Goal: Information Seeking & Learning: Learn about a topic

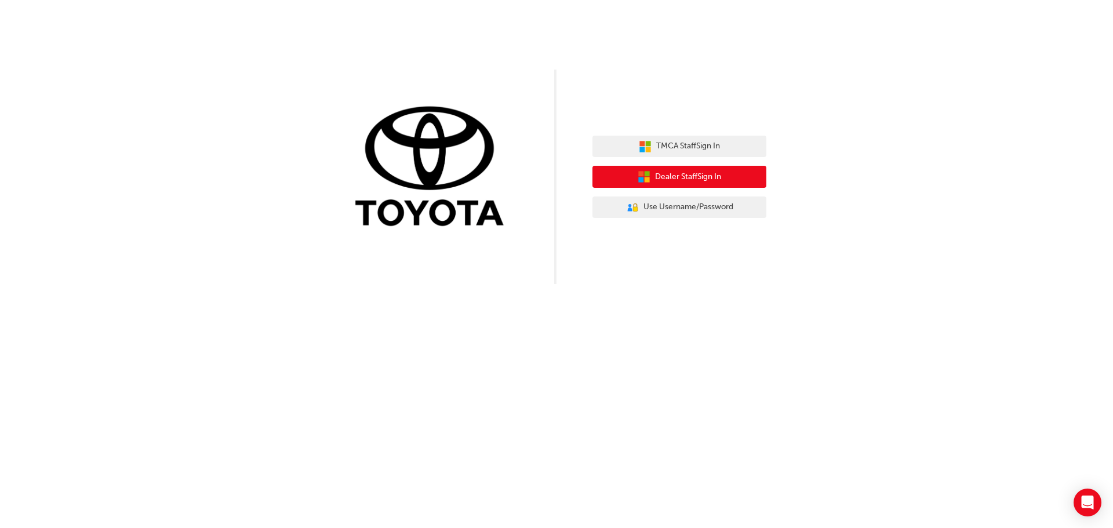
click at [698, 170] on span "Dealer Staff Sign In" at bounding box center [688, 176] width 66 height 13
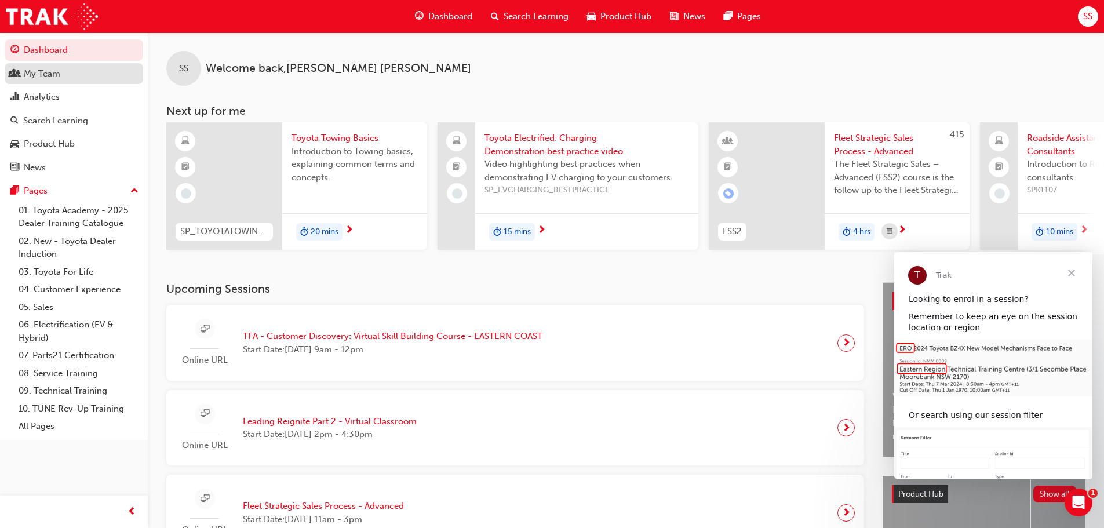
click at [57, 81] on link "My Team" at bounding box center [74, 73] width 138 height 21
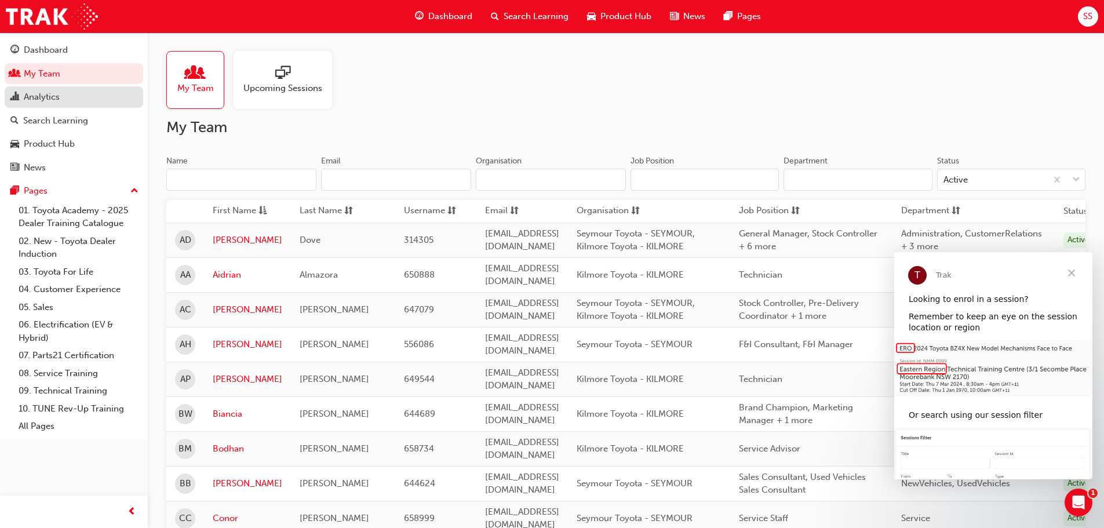
click at [60, 103] on div "Analytics" at bounding box center [73, 97] width 127 height 14
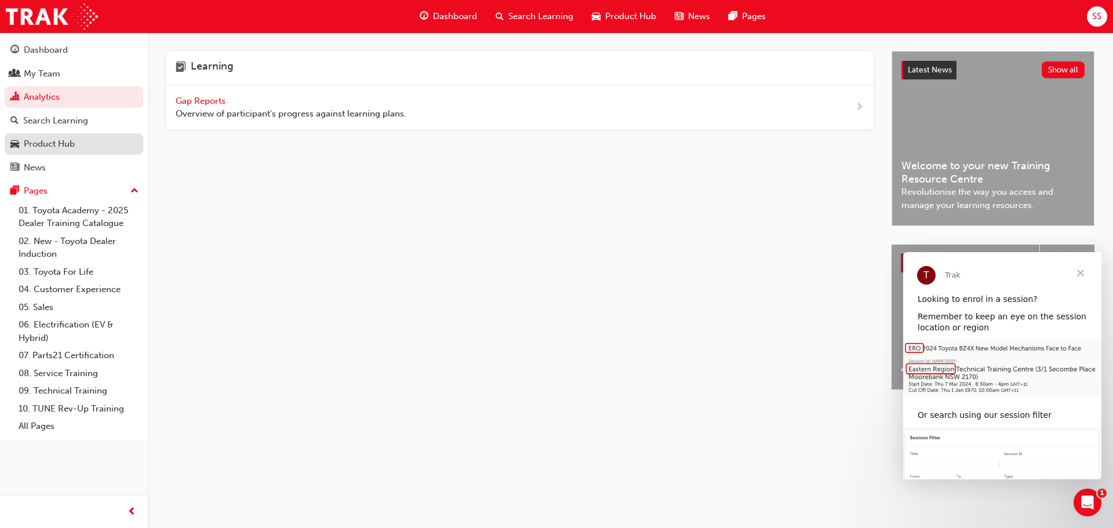
click at [50, 143] on div "Product Hub" at bounding box center [49, 143] width 51 height 13
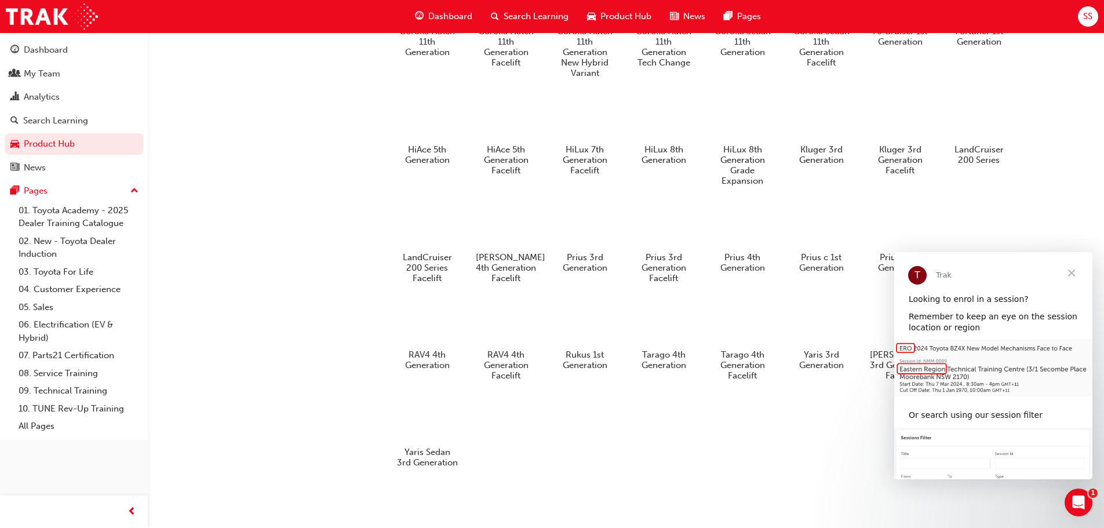
scroll to position [640, 0]
click at [43, 122] on div "Search Learning" at bounding box center [55, 120] width 65 height 13
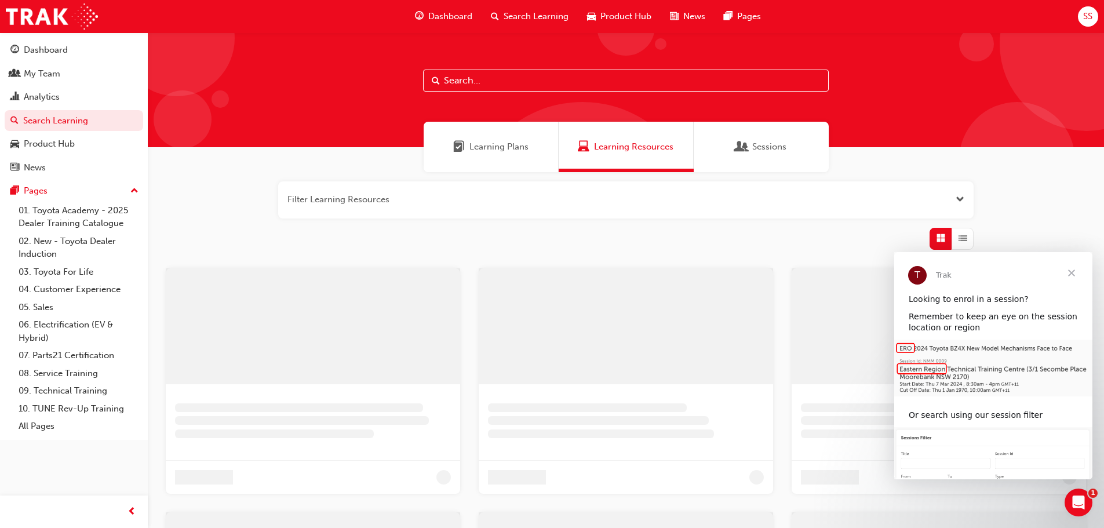
click at [505, 78] on input "text" at bounding box center [626, 81] width 406 height 22
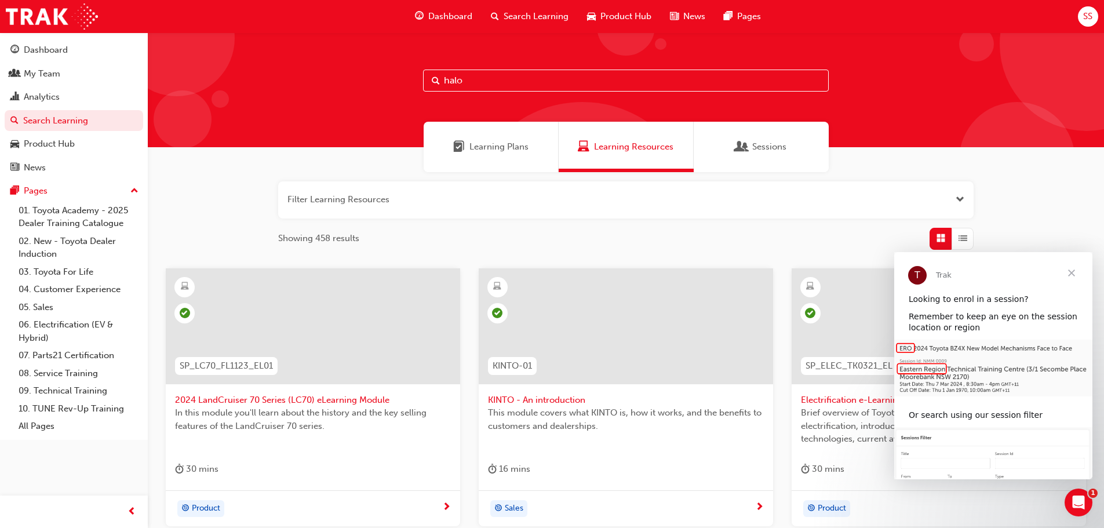
type input "halo"
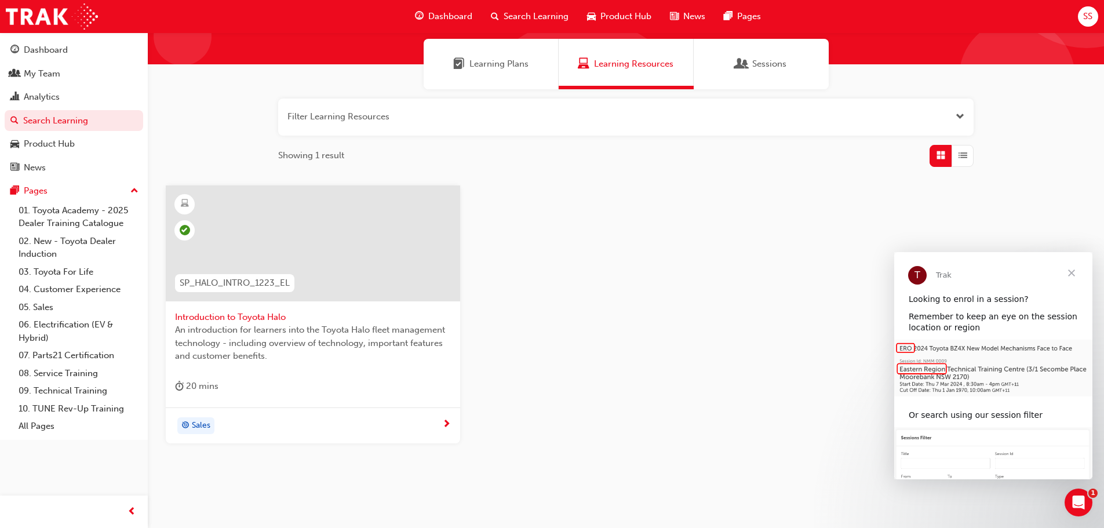
scroll to position [111, 0]
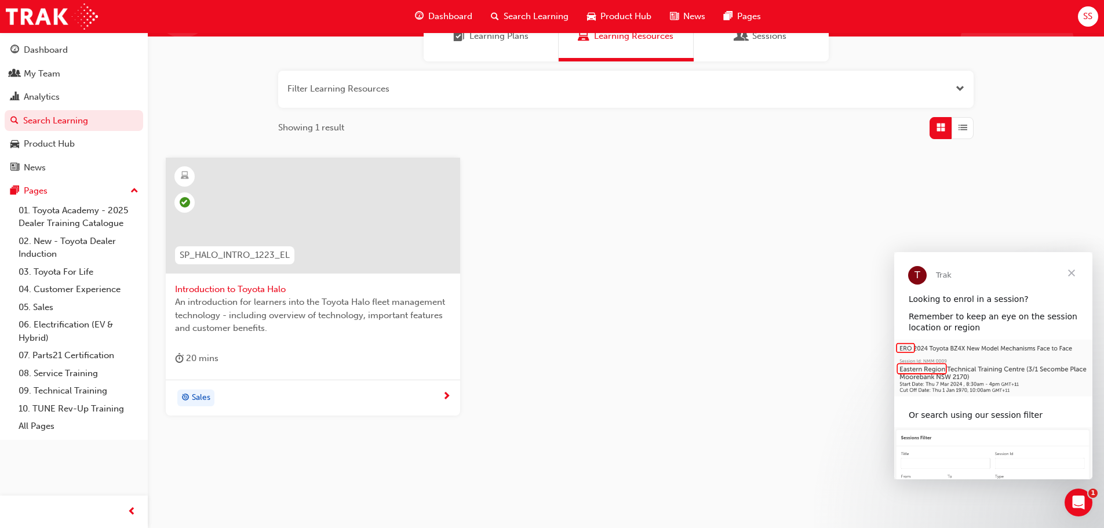
click at [251, 286] on span "Introduction to Toyota Halo" at bounding box center [313, 289] width 276 height 13
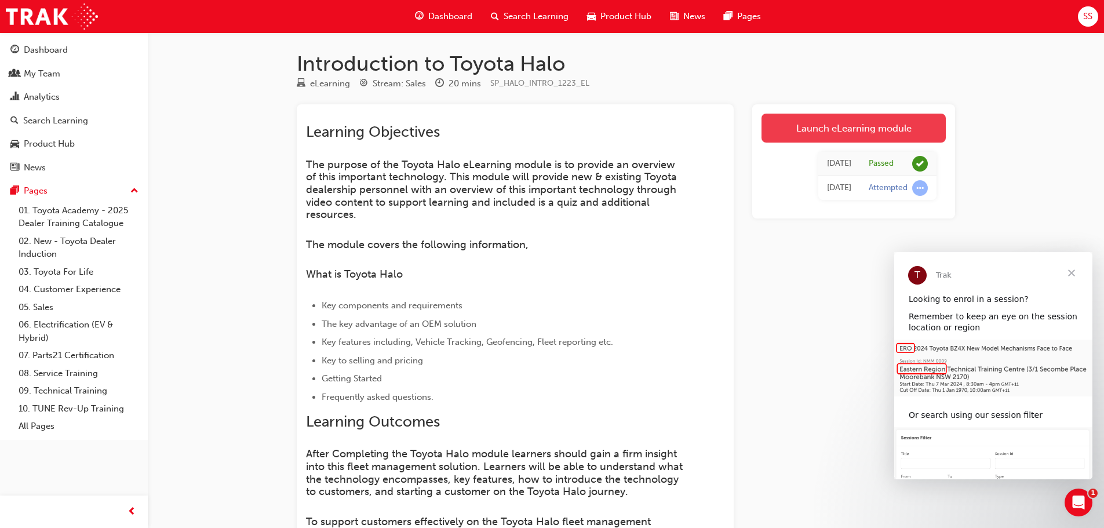
click at [834, 126] on link "Launch eLearning module" at bounding box center [853, 128] width 184 height 29
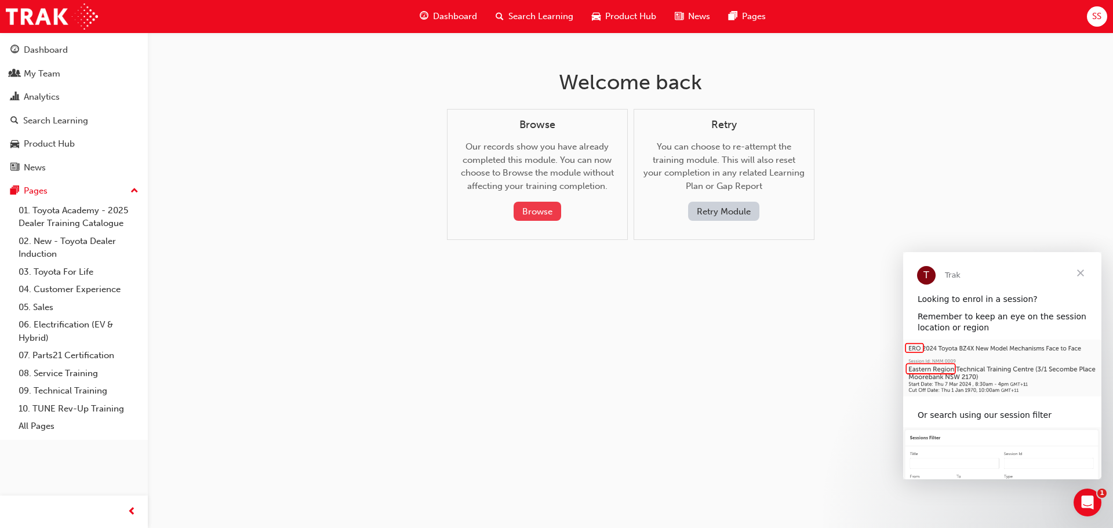
click at [552, 212] on button "Browse" at bounding box center [537, 211] width 48 height 19
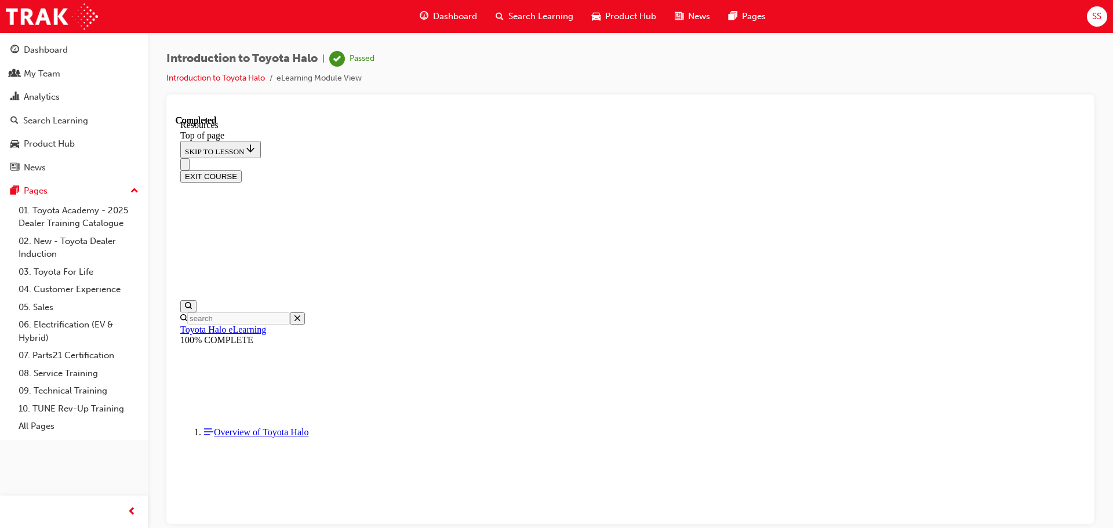
scroll to position [152, 0]
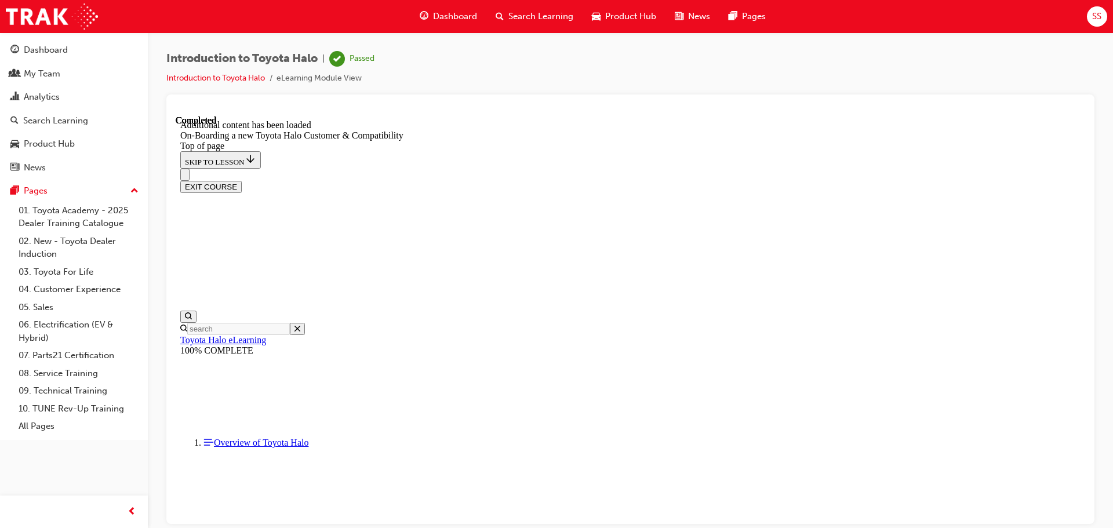
scroll to position [727, 0]
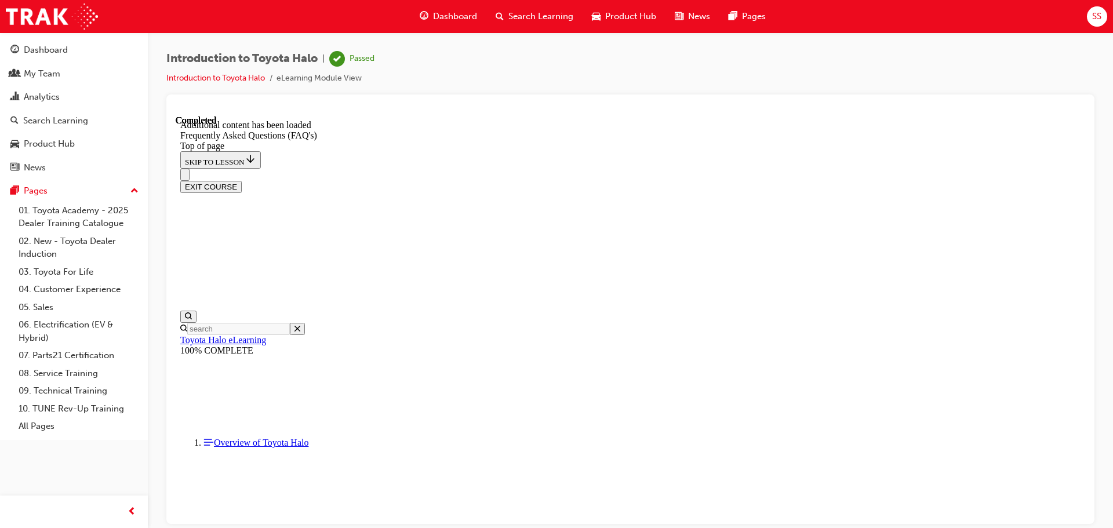
scroll to position [36, 0]
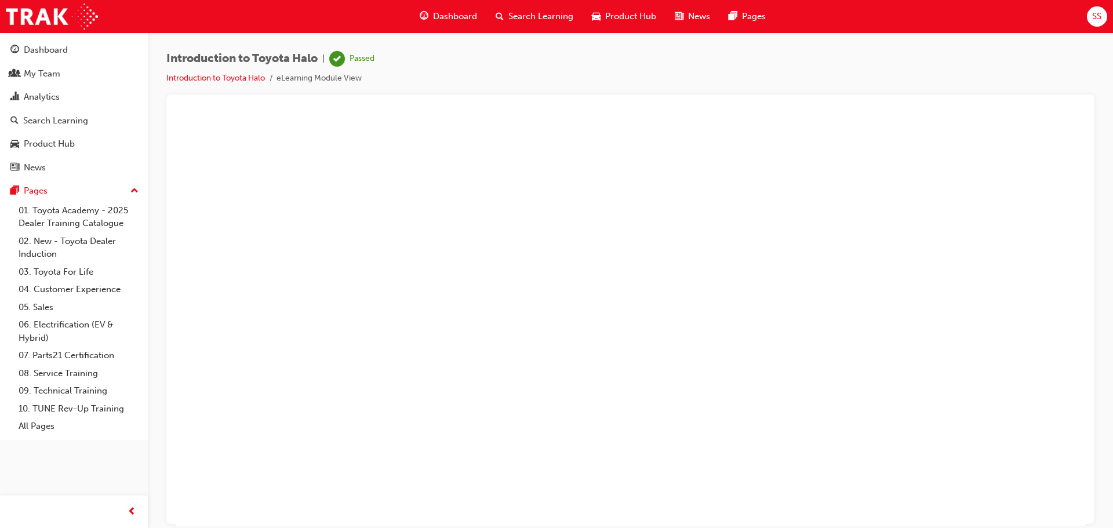
click at [461, 296] on button "Unzoom image" at bounding box center [630, 320] width 909 height 411
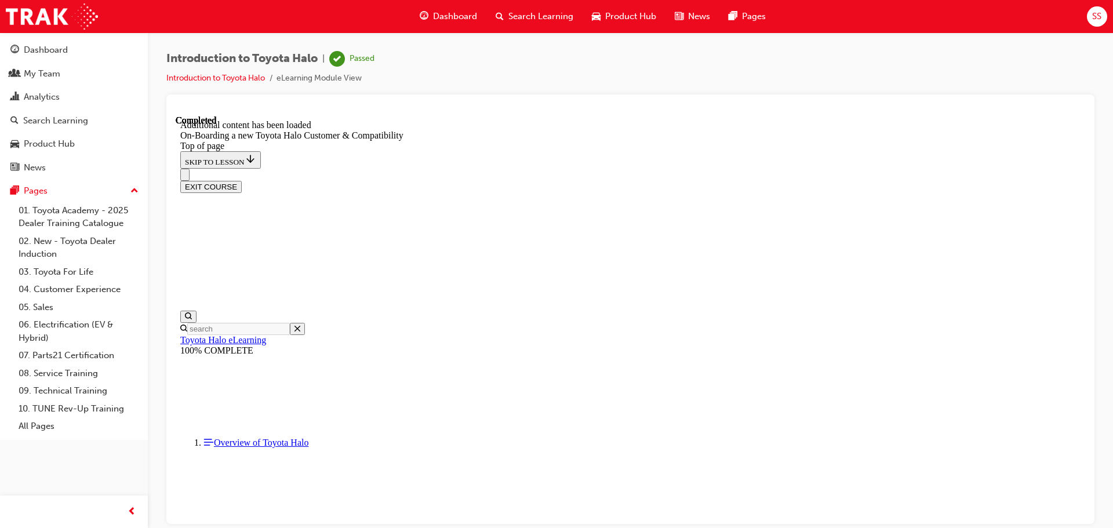
scroll to position [0, 0]
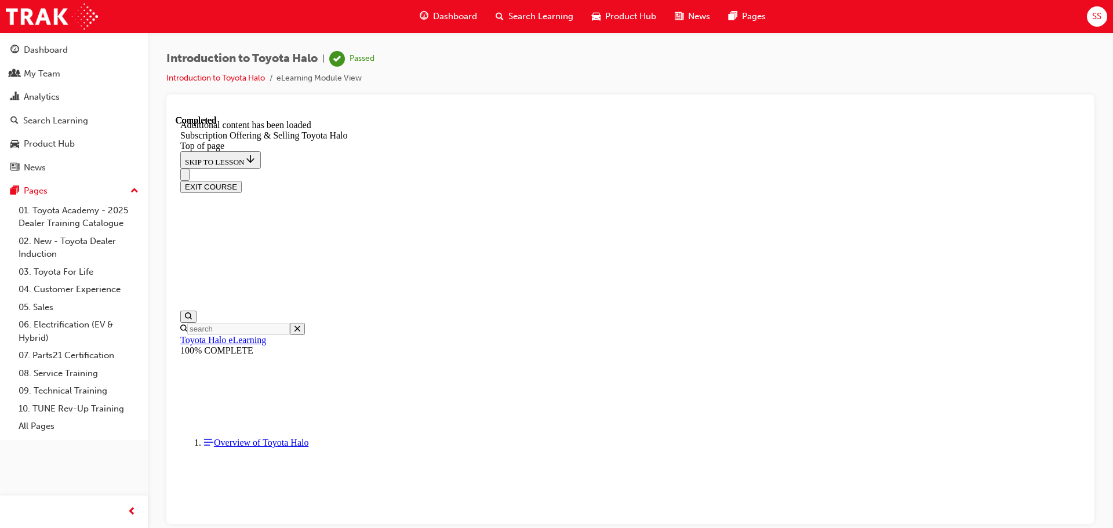
scroll to position [741, 0]
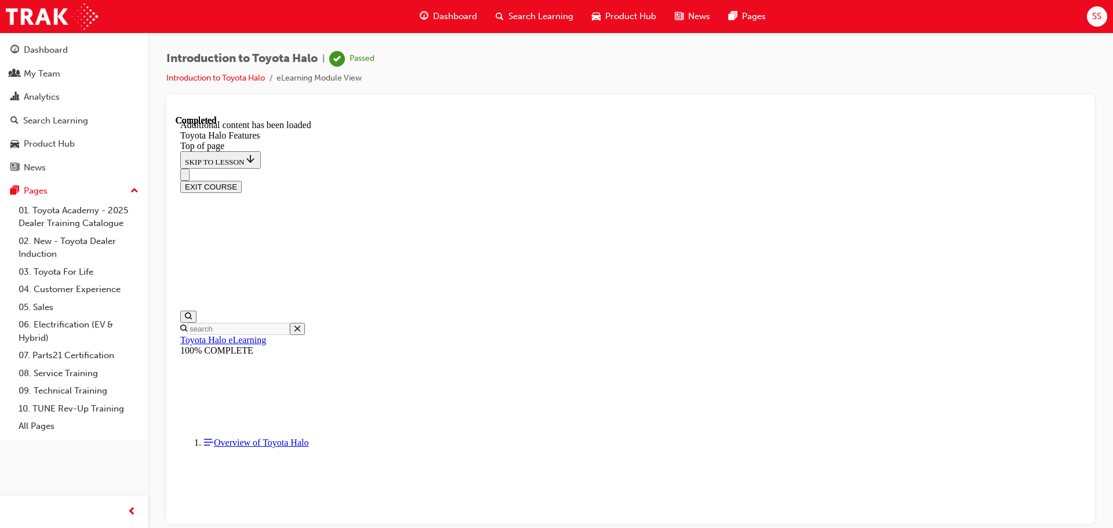
scroll to position [1658, 0]
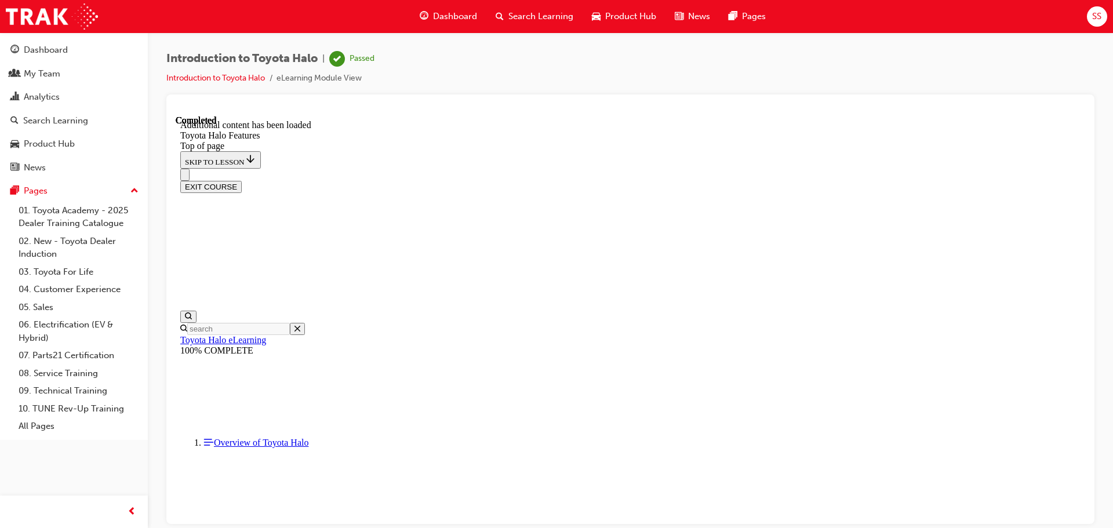
scroll to position [1252, 0]
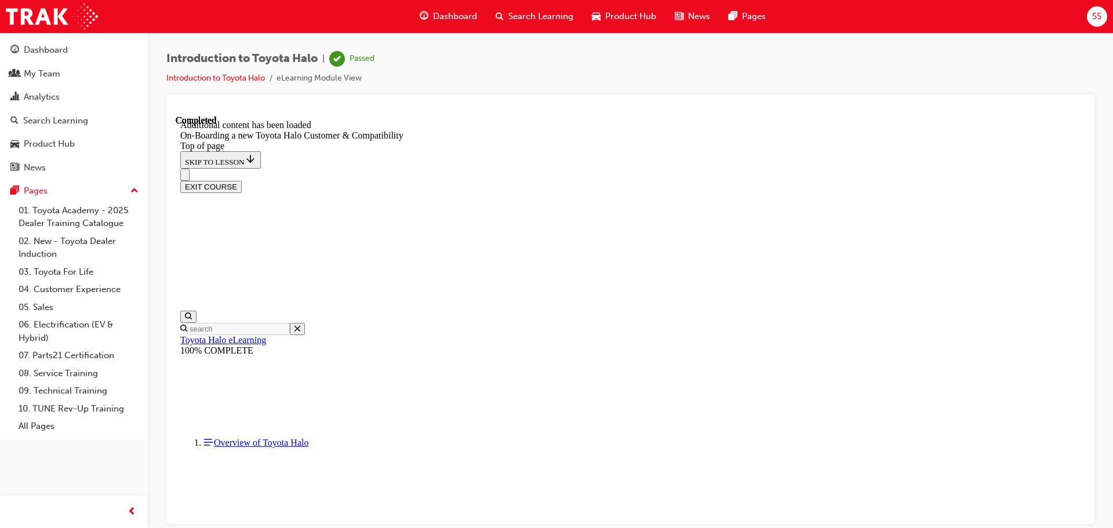
scroll to position [210, 0]
drag, startPoint x: 483, startPoint y: 150, endPoint x: 746, endPoint y: 186, distance: 265.0
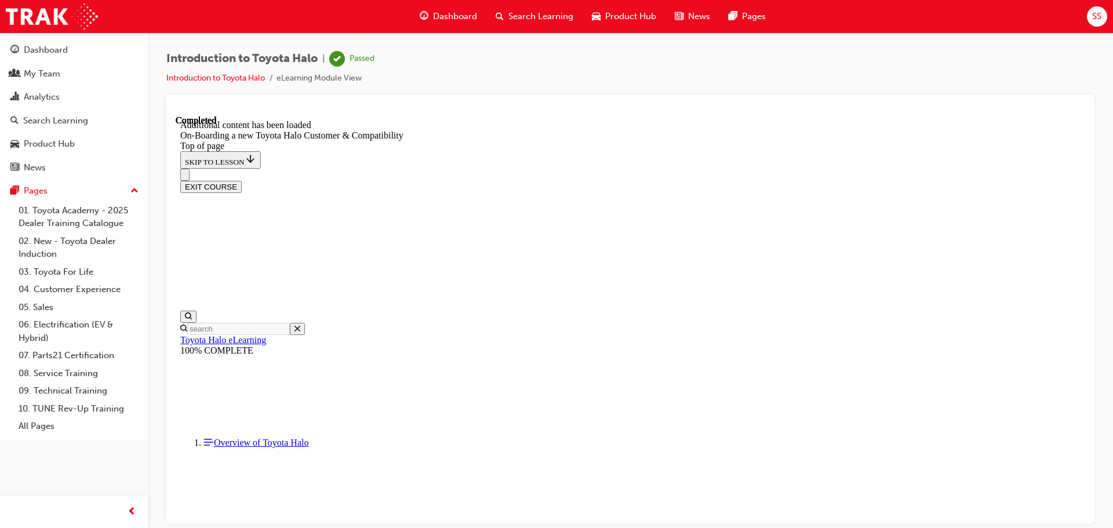
scroll to position [727, 0]
